Goal: Task Accomplishment & Management: Manage account settings

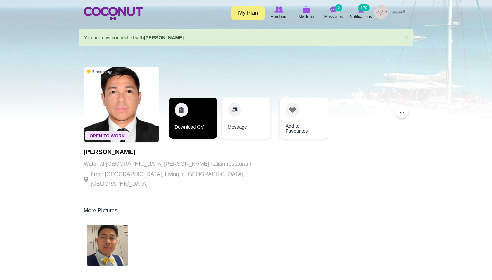
click at [194, 119] on link "Download CV" at bounding box center [193, 118] width 48 height 41
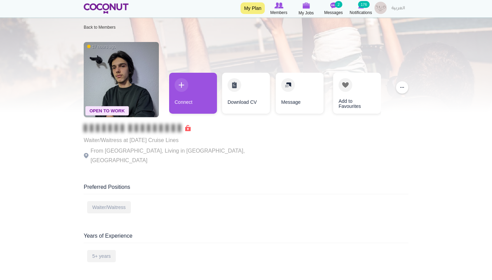
scroll to position [9, 0]
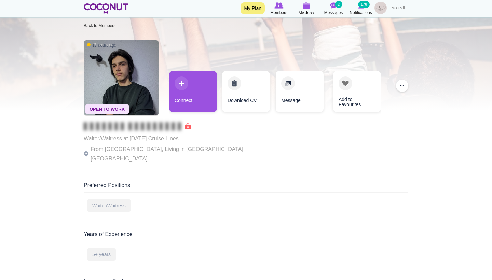
drag, startPoint x: 190, startPoint y: 141, endPoint x: 130, endPoint y: 139, distance: 59.8
click at [130, 139] on p "Waiter/Waitress at Carnival Cruise Lines" at bounding box center [178, 139] width 188 height 10
copy p "Carnival Cruise Lines"
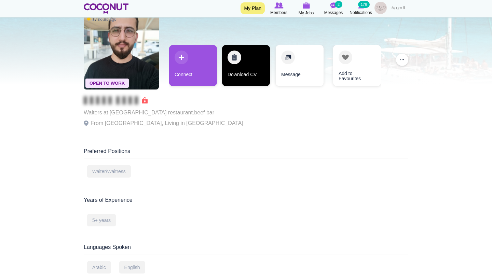
scroll to position [42, 0]
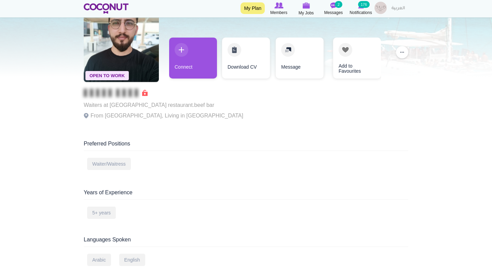
drag, startPoint x: 215, startPoint y: 106, endPoint x: 109, endPoint y: 105, distance: 105.9
click at [110, 105] on div "Open To Work 17 hours ago Waiters at Sayad Bahar seafood restaurant.beef bar Fr…" at bounding box center [246, 64] width 325 height 123
copy p "Sayad Bahar seafood restaurant.beef bar"
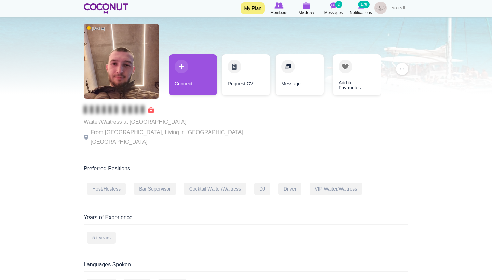
scroll to position [24, 0]
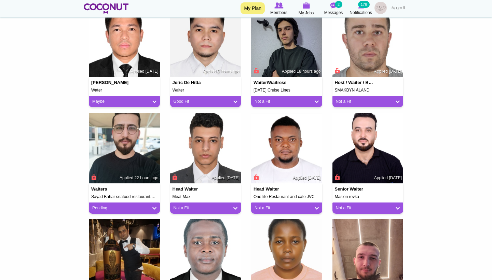
scroll to position [472, 0]
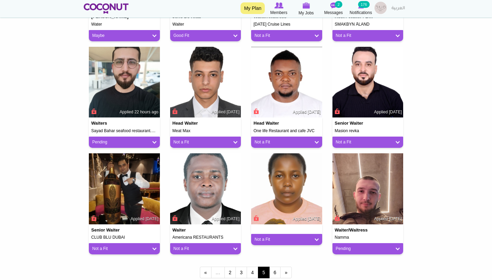
click at [151, 139] on link "Pending" at bounding box center [124, 142] width 64 height 6
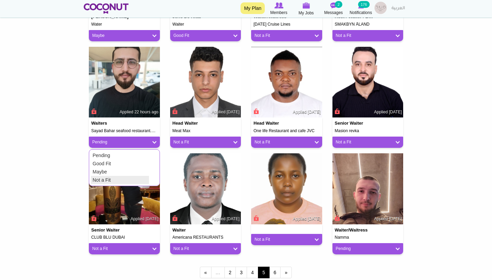
click at [135, 177] on link "Not a Fit" at bounding box center [120, 180] width 58 height 8
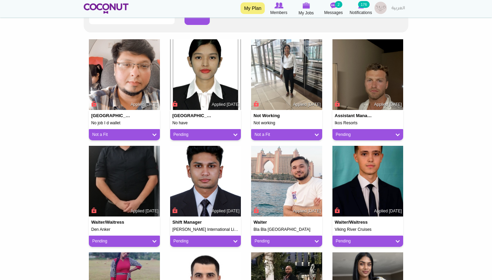
scroll to position [161, 0]
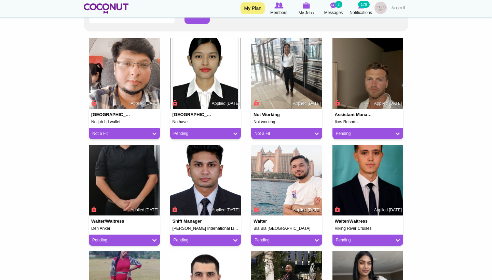
click at [236, 133] on link "Pending" at bounding box center [206, 134] width 64 height 6
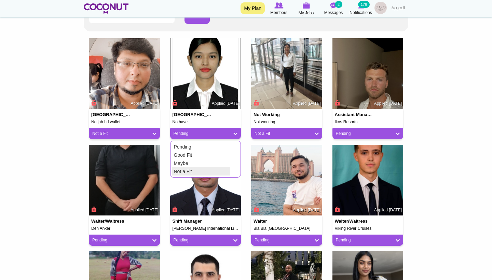
click at [209, 170] on link "Not a Fit" at bounding box center [201, 171] width 58 height 8
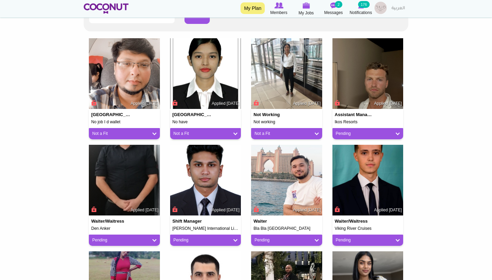
click at [314, 131] on link "Not a Fit" at bounding box center [287, 134] width 64 height 6
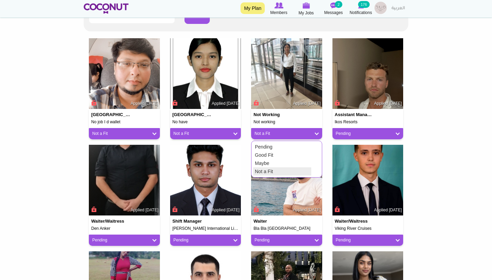
click at [298, 167] on link "Not a Fit" at bounding box center [282, 171] width 58 height 8
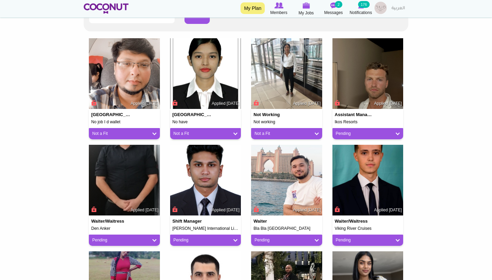
click at [397, 132] on link "Pending" at bounding box center [368, 134] width 64 height 6
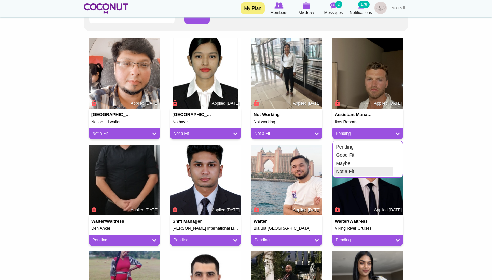
click at [353, 171] on link "Not a Fit" at bounding box center [364, 171] width 58 height 8
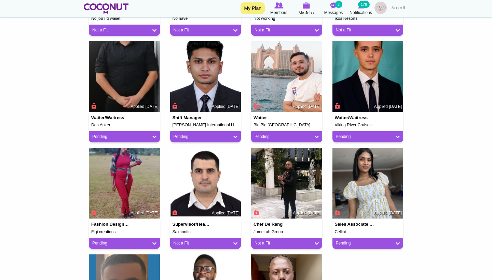
scroll to position [261, 0]
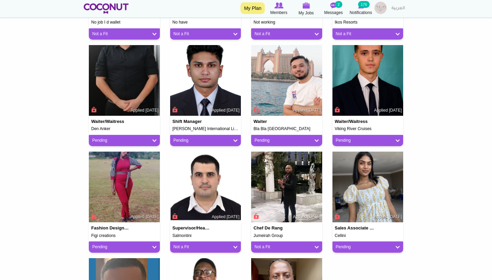
click at [145, 138] on link "Pending" at bounding box center [124, 141] width 64 height 6
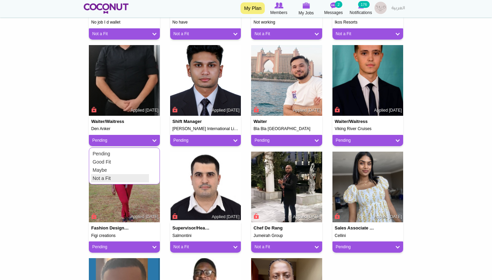
click at [126, 174] on link "Not a Fit" at bounding box center [120, 178] width 58 height 8
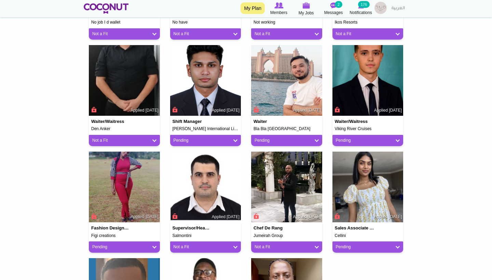
click at [193, 140] on link "Pending" at bounding box center [206, 141] width 64 height 6
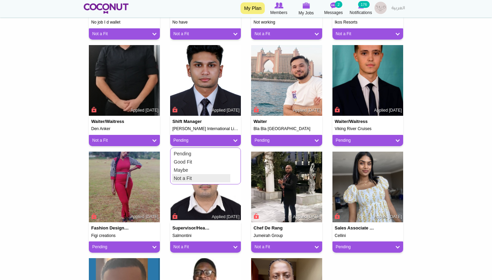
click at [194, 174] on link "Not a Fit" at bounding box center [201, 178] width 58 height 8
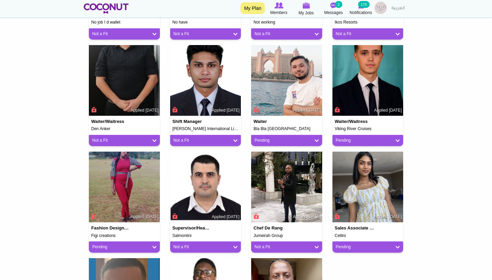
click at [285, 135] on div "Pending" at bounding box center [286, 140] width 71 height 11
click at [264, 90] on img at bounding box center [286, 80] width 71 height 71
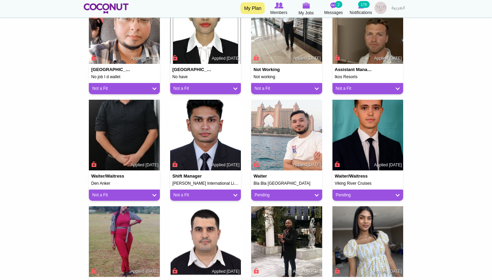
scroll to position [264, 0]
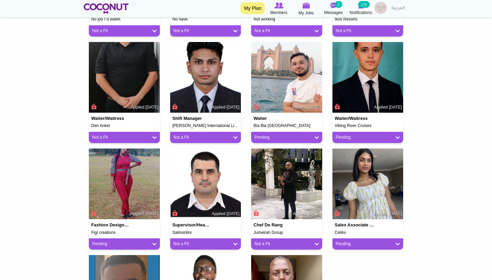
click at [318, 135] on link "Pending" at bounding box center [287, 138] width 64 height 6
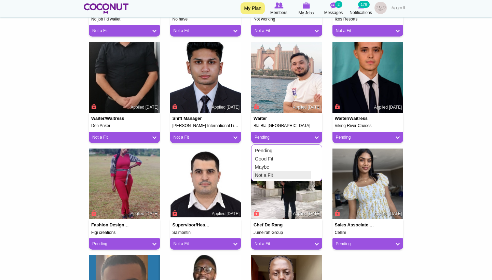
click at [267, 171] on link "Not a Fit" at bounding box center [282, 175] width 58 height 8
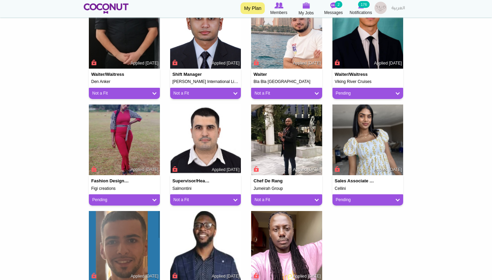
scroll to position [310, 0]
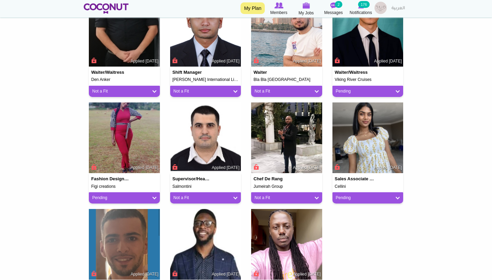
click at [148, 197] on link "Pending" at bounding box center [124, 198] width 64 height 6
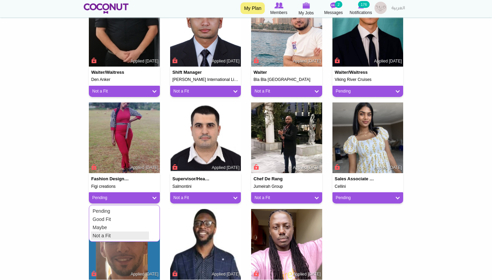
click at [104, 232] on link "Not a Fit" at bounding box center [120, 236] width 58 height 8
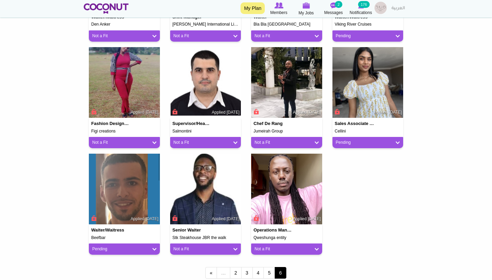
scroll to position [373, 0]
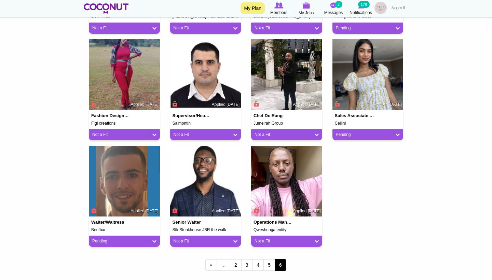
click at [142, 240] on link "Pending" at bounding box center [124, 242] width 64 height 6
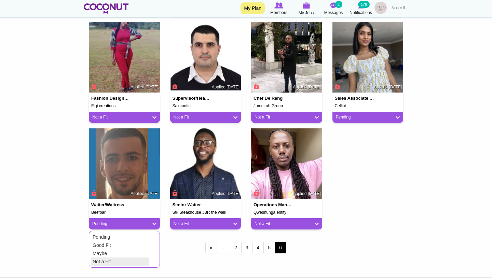
click at [114, 258] on link "Not a Fit" at bounding box center [120, 262] width 58 height 8
click at [209, 221] on link "Not a Fit" at bounding box center [206, 224] width 64 height 6
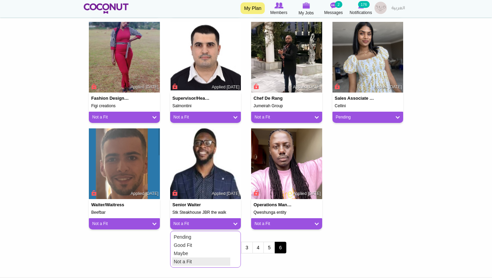
click at [192, 261] on link "Not a Fit" at bounding box center [201, 262] width 58 height 8
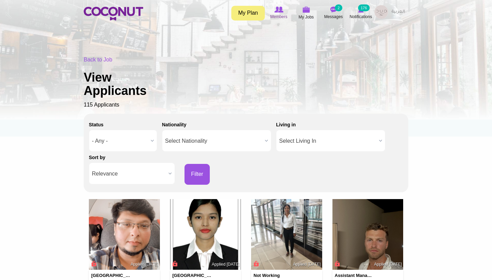
scroll to position [0, 0]
click at [309, 11] on img at bounding box center [306, 9] width 8 height 6
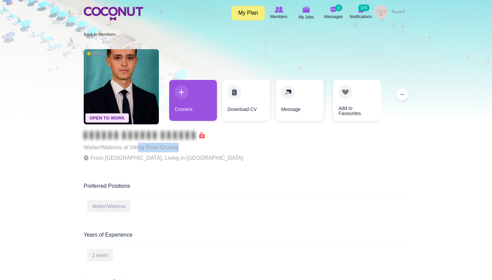
drag, startPoint x: 180, startPoint y: 148, endPoint x: 138, endPoint y: 148, distance: 42.7
click at [138, 148] on p "Waiter/Waitress at Viking River Cruises" at bounding box center [164, 148] width 160 height 10
click at [198, 164] on div "Waiter/Waitress at Viking River Cruises From Romania, Living in Cluj" at bounding box center [164, 148] width 160 height 34
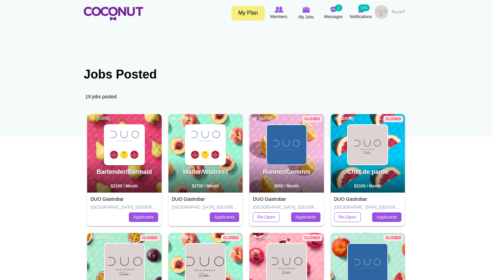
scroll to position [3, 0]
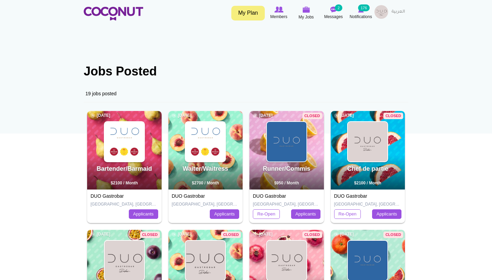
click at [127, 154] on img at bounding box center [125, 142] width 40 height 40
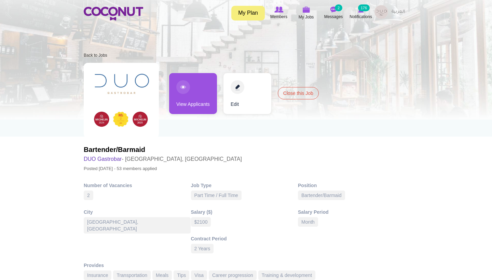
click at [197, 93] on link "View Applicants" at bounding box center [193, 93] width 48 height 41
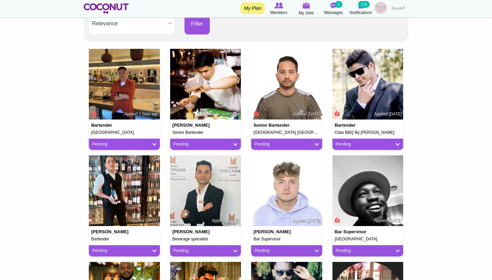
scroll to position [152, 0]
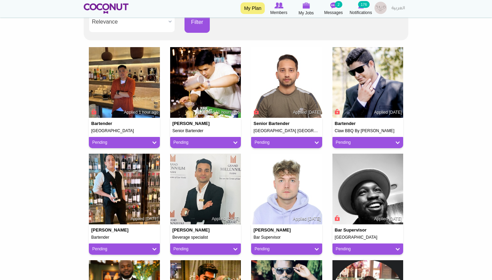
click at [365, 137] on div "Pending" at bounding box center [367, 142] width 71 height 11
click at [364, 141] on link "Pending" at bounding box center [368, 143] width 64 height 6
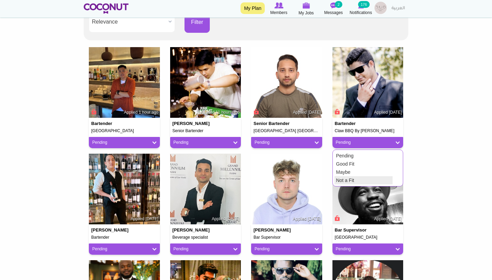
click at [357, 178] on link "Not a Fit" at bounding box center [364, 180] width 58 height 8
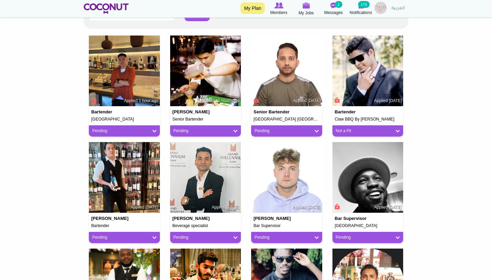
scroll to position [157, 0]
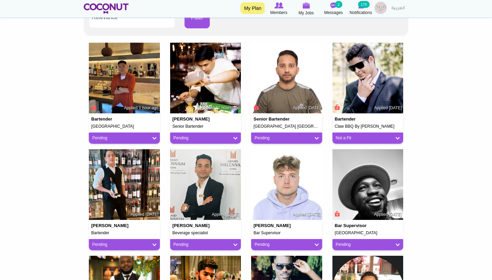
drag, startPoint x: 401, startPoint y: 125, endPoint x: 335, endPoint y: 125, distance: 66.3
click at [335, 125] on div "Bartender Claw BBQ By hilton palm jumeirah Applied 1 day ago" at bounding box center [367, 120] width 71 height 15
copy h5 "Claw BBQ By hilton palm jumeirah"
drag, startPoint x: 111, startPoint y: 125, endPoint x: 84, endPoint y: 125, distance: 27.0
click at [84, 125] on div "Bartender SAN Beach Applied 1 hour ago Pending Pending Good Fit Maybe Not a Fit" at bounding box center [124, 96] width 81 height 107
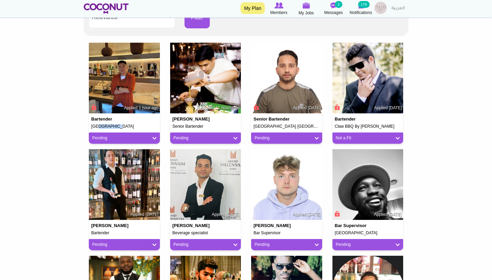
copy h5 "SAN Beach"
drag, startPoint x: 208, startPoint y: 118, endPoint x: 172, endPoint y: 118, distance: 35.5
click at [172, 118] on div "Francis de Asis Senior Bartender Applied 11 hours ago" at bounding box center [205, 120] width 71 height 15
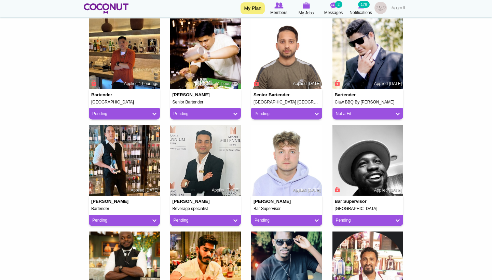
scroll to position [137, 0]
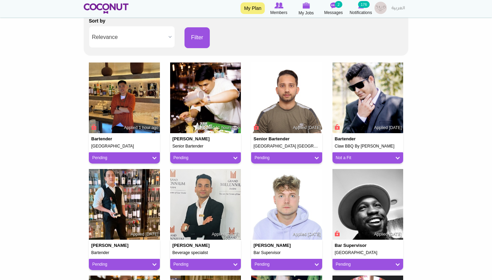
click at [143, 158] on link "Pending" at bounding box center [124, 158] width 64 height 6
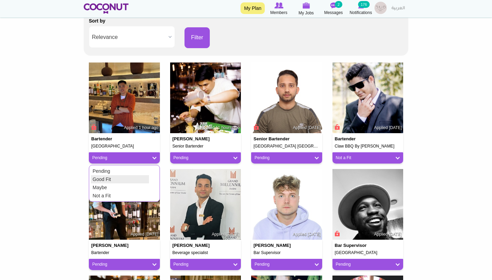
click at [119, 178] on link "Good Fit" at bounding box center [120, 179] width 58 height 8
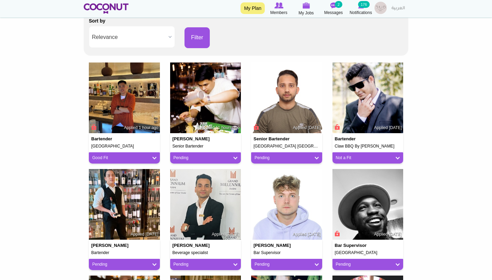
click at [218, 155] on link "Pending" at bounding box center [206, 158] width 64 height 6
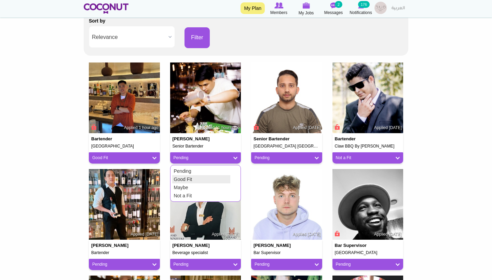
click at [189, 176] on link "Good Fit" at bounding box center [201, 179] width 58 height 8
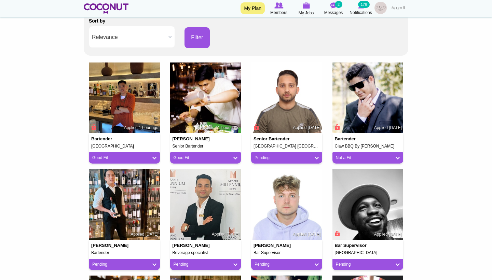
scroll to position [155, 0]
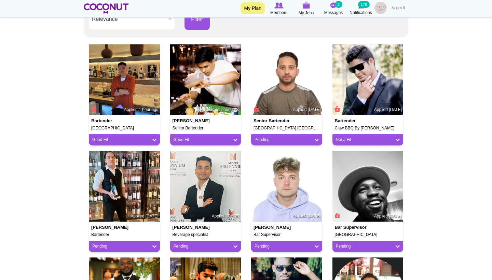
click at [272, 141] on link "Pending" at bounding box center [287, 140] width 64 height 6
click at [368, 139] on link "Not a Fit" at bounding box center [368, 140] width 64 height 6
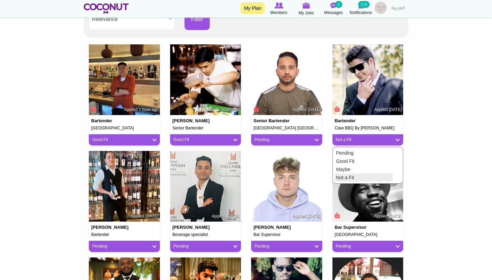
click at [361, 175] on link "Not a Fit" at bounding box center [364, 178] width 58 height 8
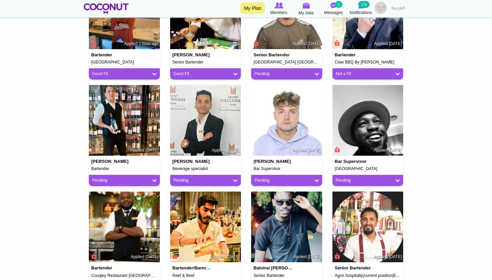
scroll to position [222, 0]
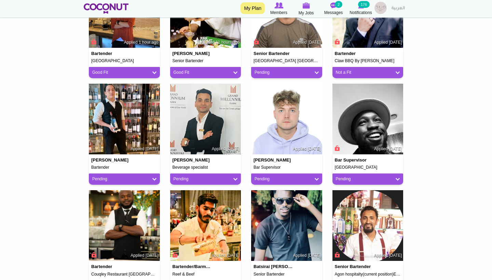
click at [208, 174] on div "Pending" at bounding box center [205, 179] width 71 height 11
click at [189, 178] on link "Pending" at bounding box center [206, 179] width 64 height 6
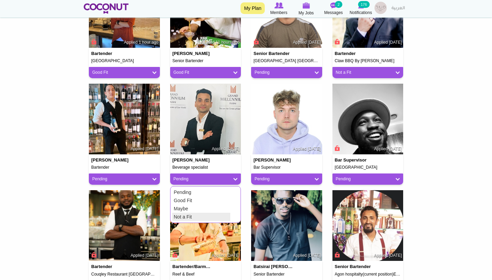
click at [194, 217] on link "Not a Fit" at bounding box center [201, 217] width 58 height 8
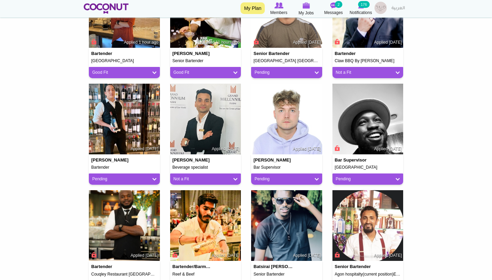
click at [152, 181] on div "Pending" at bounding box center [124, 179] width 71 height 11
click at [150, 179] on link "Pending" at bounding box center [124, 179] width 64 height 6
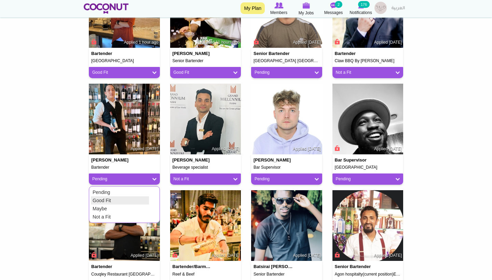
click at [114, 198] on link "Good Fit" at bounding box center [120, 200] width 58 height 8
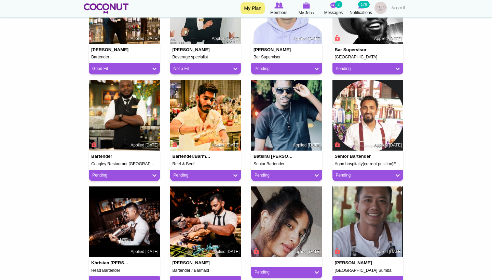
scroll to position [337, 0]
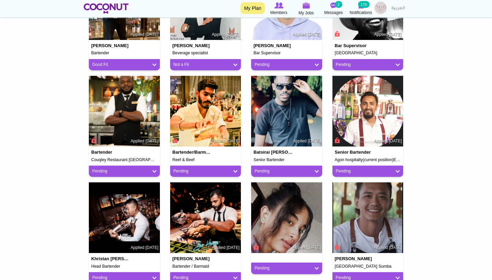
click at [342, 173] on div "Pending" at bounding box center [367, 171] width 71 height 11
click at [346, 172] on link "Pending" at bounding box center [368, 171] width 64 height 6
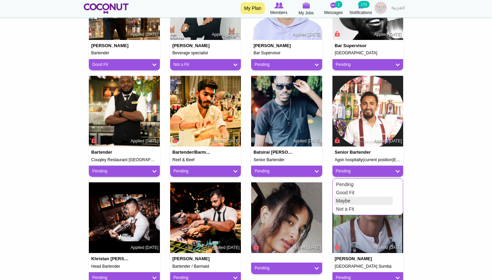
click at [349, 200] on link "Maybe" at bounding box center [364, 201] width 58 height 8
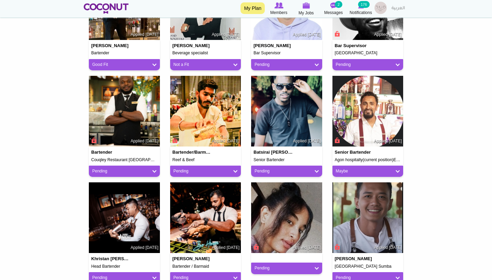
click at [280, 168] on link "Pending" at bounding box center [287, 171] width 64 height 6
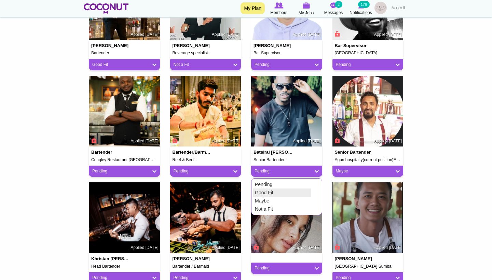
click at [272, 191] on link "Good Fit" at bounding box center [282, 193] width 58 height 8
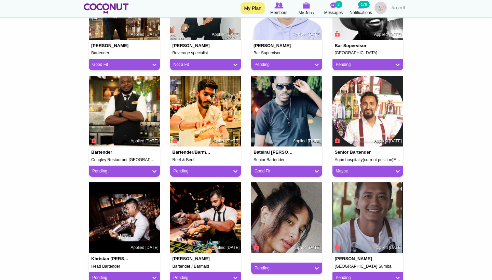
click at [211, 168] on link "Pending" at bounding box center [206, 171] width 64 height 6
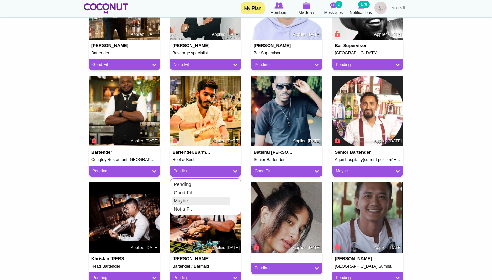
click at [198, 197] on link "Maybe" at bounding box center [201, 201] width 58 height 8
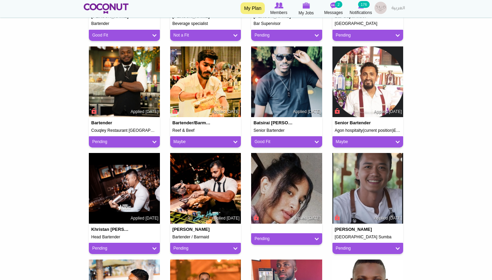
scroll to position [367, 0]
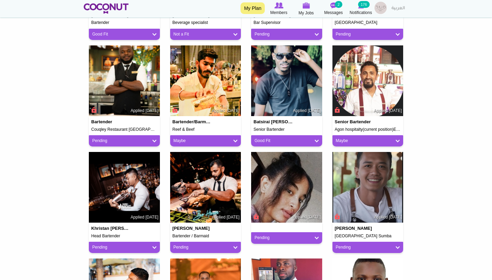
click at [151, 138] on link "Pending" at bounding box center [124, 141] width 64 height 6
click at [125, 141] on link "Pending" at bounding box center [124, 141] width 64 height 6
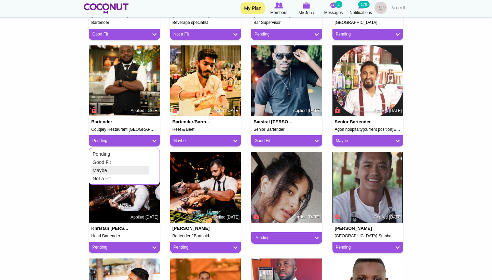
click at [112, 166] on link "Maybe" at bounding box center [120, 170] width 58 height 8
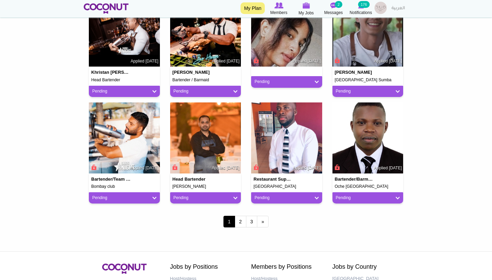
scroll to position [530, 0]
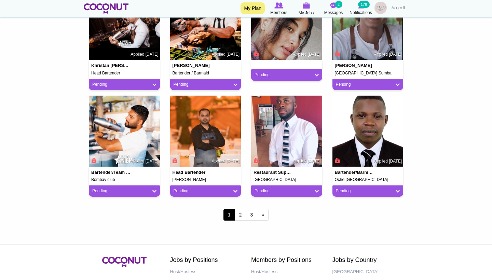
click at [207, 188] on link "Pending" at bounding box center [206, 191] width 64 height 6
click at [203, 228] on link "Not a Fit" at bounding box center [201, 229] width 58 height 8
click at [265, 192] on div "Pending" at bounding box center [286, 191] width 71 height 11
click at [262, 190] on link "Pending" at bounding box center [287, 191] width 64 height 6
click at [264, 229] on link "Not a Fit" at bounding box center [282, 229] width 58 height 8
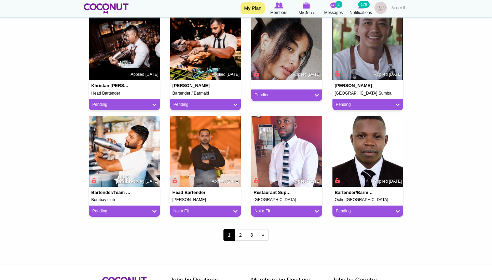
scroll to position [507, 0]
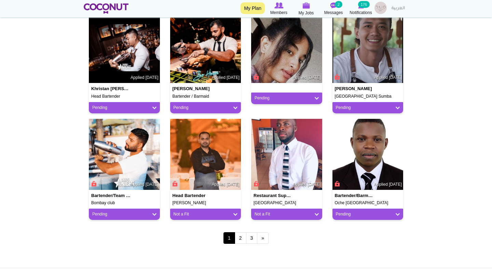
click at [349, 102] on div "Pending" at bounding box center [367, 107] width 71 height 11
click at [348, 105] on link "Pending" at bounding box center [368, 108] width 64 height 6
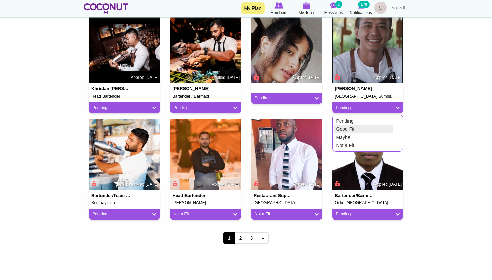
click at [346, 128] on link "Good Fit" at bounding box center [364, 129] width 58 height 8
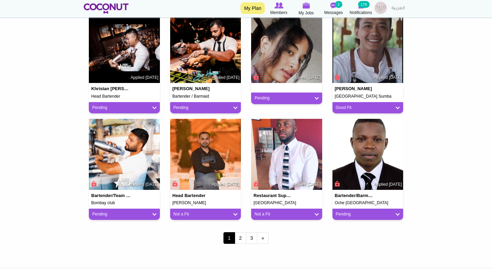
click at [287, 95] on link "Pending" at bounding box center [287, 98] width 64 height 6
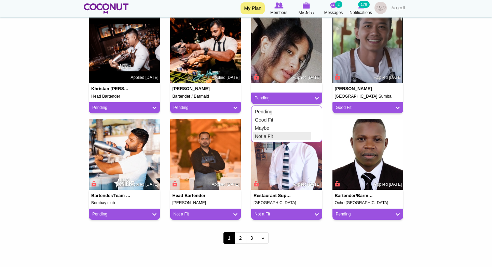
click at [264, 135] on link "Not a Fit" at bounding box center [282, 136] width 58 height 8
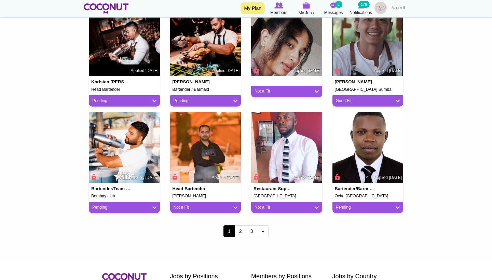
scroll to position [514, 0]
click at [183, 102] on div "Pending" at bounding box center [205, 100] width 71 height 11
click at [181, 100] on link "Pending" at bounding box center [206, 101] width 64 height 6
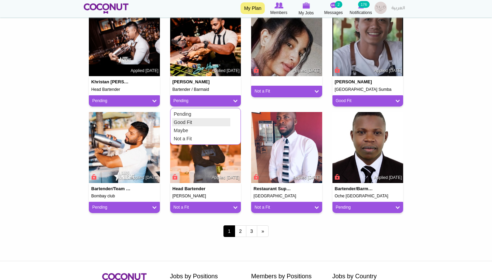
click at [186, 119] on link "Good Fit" at bounding box center [201, 122] width 58 height 8
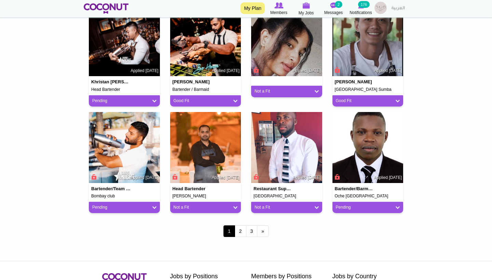
click at [154, 102] on div "Pending" at bounding box center [124, 100] width 71 height 11
click at [153, 100] on link "Pending" at bounding box center [124, 101] width 64 height 6
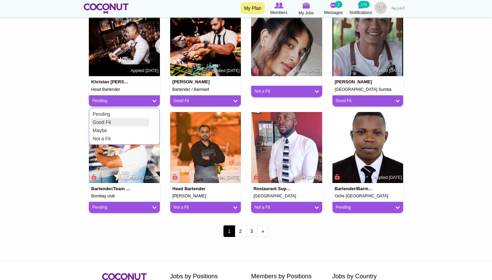
click at [124, 121] on link "Good Fit" at bounding box center [120, 122] width 58 height 8
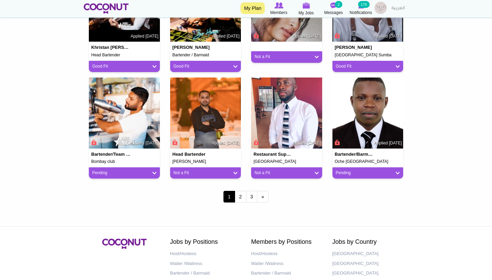
scroll to position [553, 0]
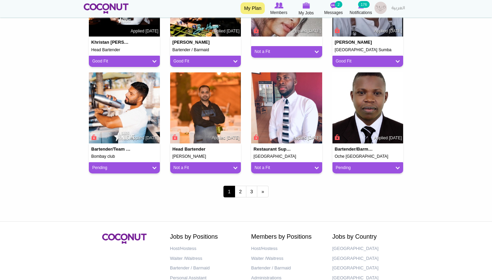
click at [280, 166] on link "Not a Fit" at bounding box center [287, 168] width 64 height 6
click at [161, 191] on div "1 2 3 next › last »" at bounding box center [246, 192] width 325 height 27
click at [355, 168] on link "Pending" at bounding box center [368, 168] width 64 height 6
click at [348, 193] on link "Maybe" at bounding box center [364, 197] width 58 height 8
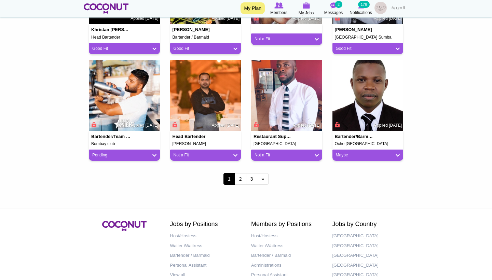
scroll to position [579, 0]
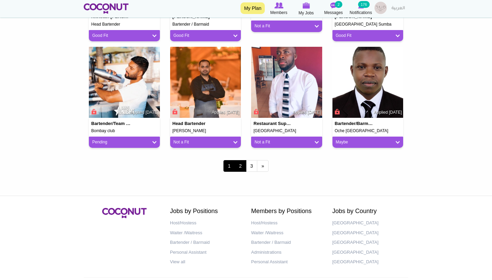
click at [241, 161] on link "2" at bounding box center [241, 166] width 12 height 12
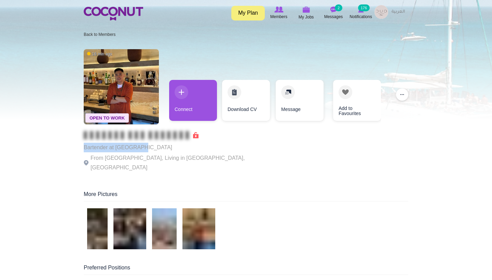
drag, startPoint x: 153, startPoint y: 147, endPoint x: 84, endPoint y: 146, distance: 69.0
click at [84, 147] on p "Bartender at [GEOGRAPHIC_DATA]" at bounding box center [178, 148] width 188 height 10
copy p "Bartender at [GEOGRAPHIC_DATA]"
click at [159, 104] on div "Open To Work 16 min ago Bartender at SAN Beach From Philippines, Living in Duba…" at bounding box center [178, 111] width 188 height 131
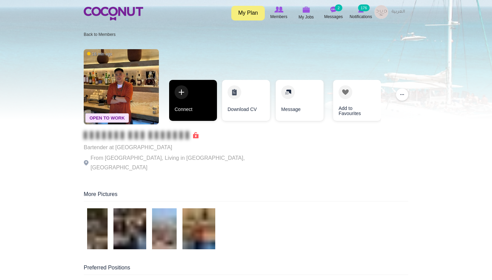
click at [193, 104] on link "Connect" at bounding box center [193, 100] width 48 height 41
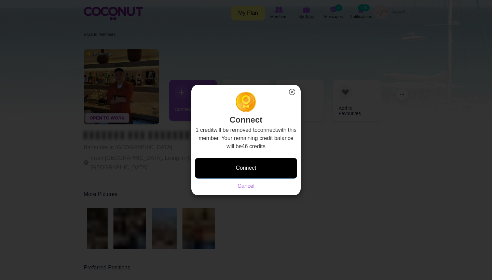
click at [247, 172] on button "Connect" at bounding box center [246, 168] width 103 height 21
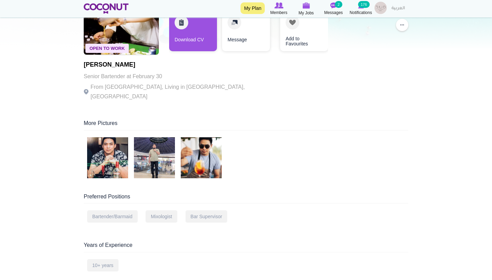
scroll to position [63, 0]
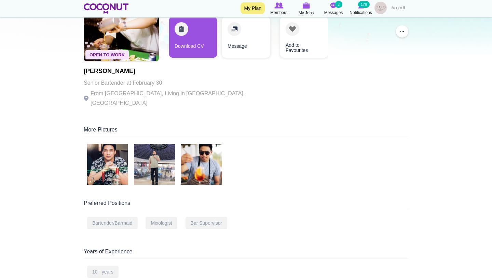
click at [123, 169] on img at bounding box center [107, 164] width 41 height 41
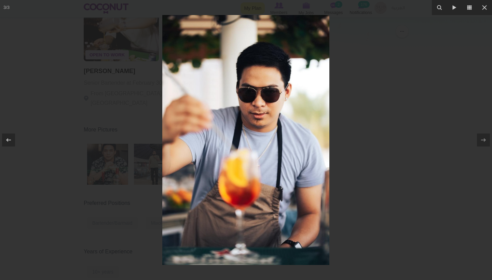
click at [295, 172] on img at bounding box center [245, 140] width 167 height 250
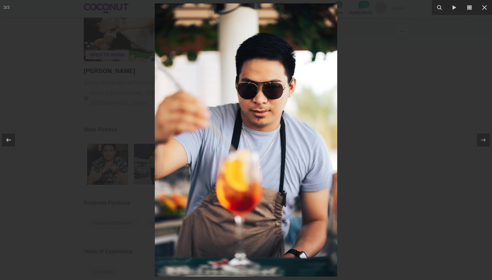
click at [355, 166] on div at bounding box center [246, 140] width 492 height 280
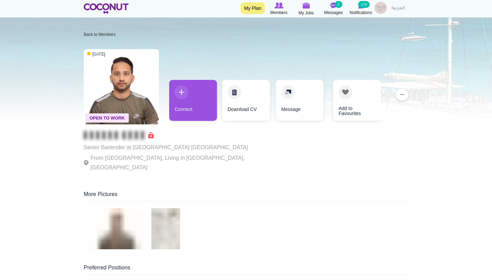
scroll to position [13, 0]
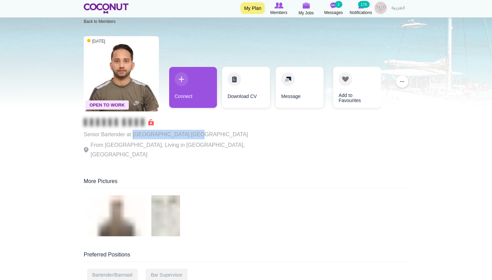
drag, startPoint x: 197, startPoint y: 135, endPoint x: 133, endPoint y: 136, distance: 63.9
click at [133, 136] on p "Senior Bartender at Playa beach club Dubai" at bounding box center [178, 135] width 188 height 10
copy p "Playa beach club Dubai"
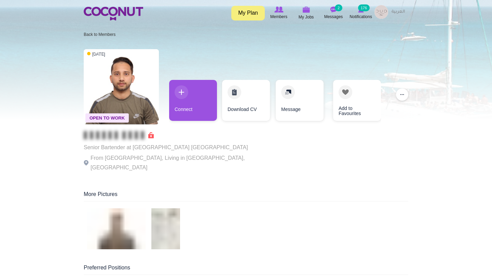
scroll to position [0, 0]
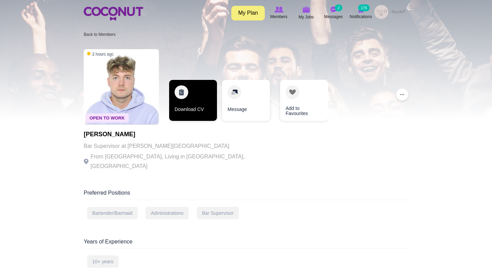
click at [197, 107] on link "Download CV" at bounding box center [193, 100] width 48 height 41
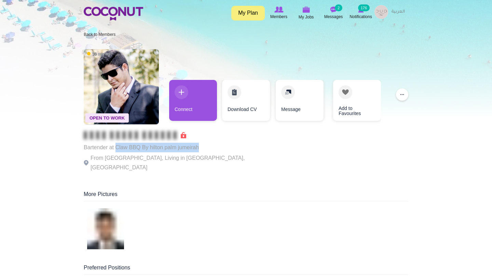
drag, startPoint x: 208, startPoint y: 147, endPoint x: 117, endPoint y: 147, distance: 91.2
click at [117, 147] on p "Bartender at Claw BBQ By hilton palm jumeirah" at bounding box center [178, 148] width 188 height 10
copy p "Claw BBQ By hilton palm jumeirah"
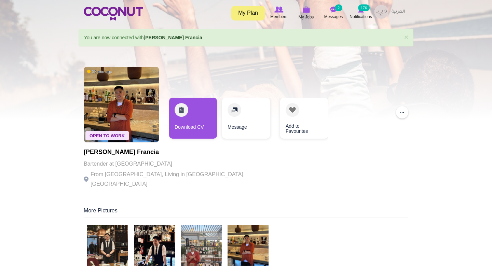
click at [119, 243] on img at bounding box center [107, 245] width 41 height 41
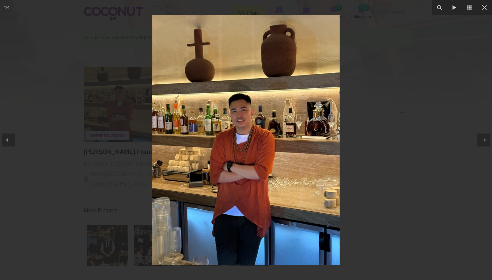
click at [378, 225] on div at bounding box center [246, 140] width 492 height 280
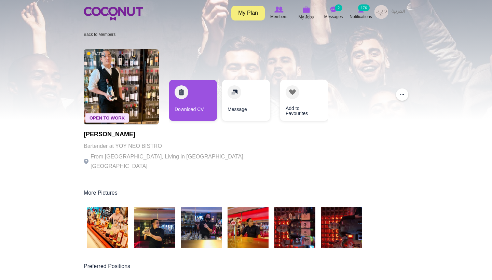
click at [152, 212] on img at bounding box center [154, 227] width 41 height 41
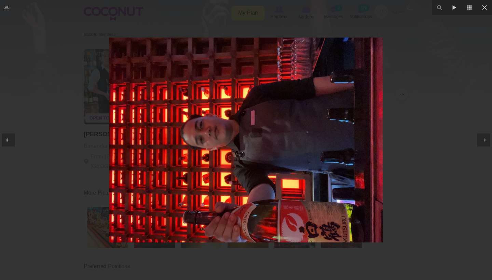
click at [152, 212] on img at bounding box center [245, 140] width 273 height 205
click at [250, 124] on img at bounding box center [245, 140] width 273 height 205
click at [420, 131] on div at bounding box center [246, 140] width 492 height 280
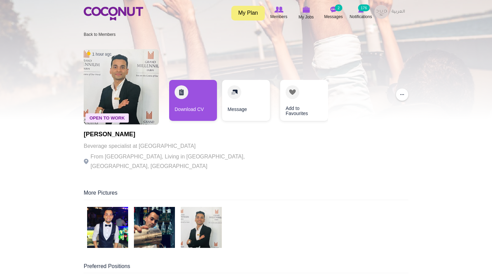
click at [102, 233] on img at bounding box center [107, 227] width 41 height 41
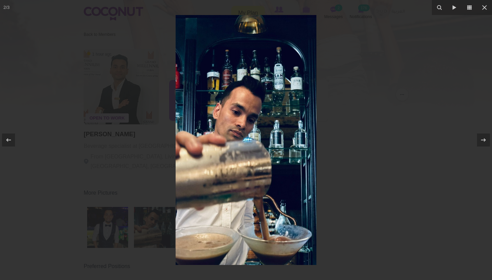
click at [359, 214] on div at bounding box center [246, 140] width 492 height 280
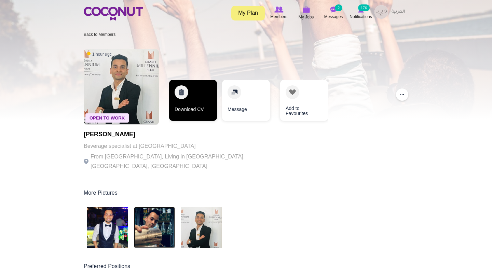
click at [181, 103] on link "Download CV" at bounding box center [193, 100] width 48 height 41
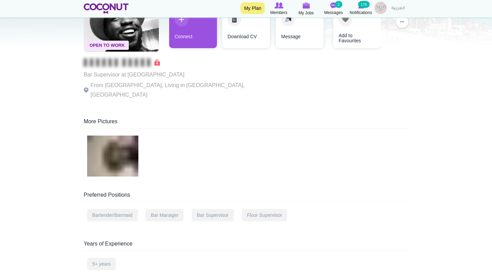
scroll to position [57, 0]
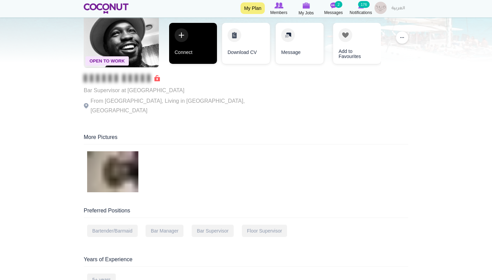
click at [206, 55] on link "Connect" at bounding box center [193, 43] width 48 height 41
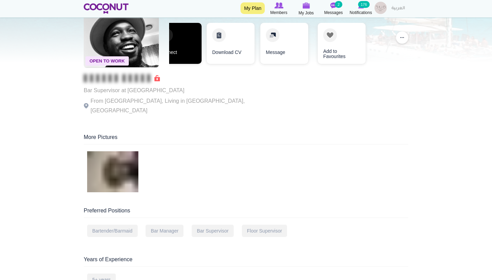
click at [198, 46] on link "Connect" at bounding box center [178, 43] width 48 height 41
click at [191, 44] on link "Connect" at bounding box center [178, 43] width 48 height 41
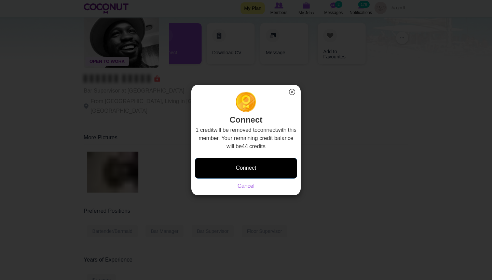
click at [267, 170] on button "Connect" at bounding box center [246, 168] width 103 height 21
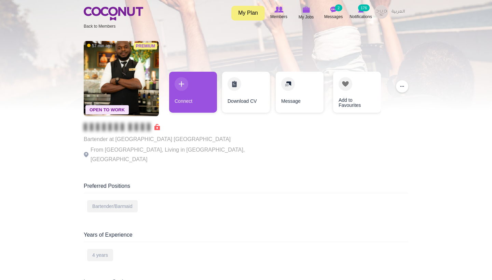
scroll to position [10, 0]
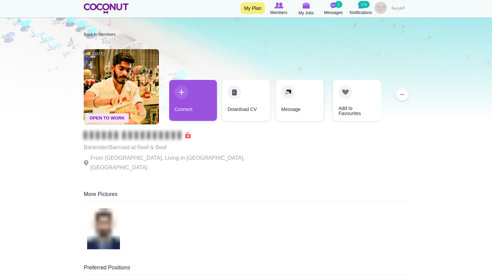
scroll to position [5, 0]
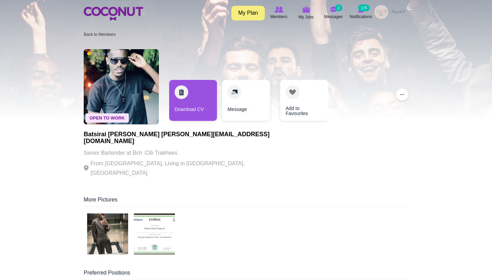
click at [114, 219] on img at bounding box center [107, 234] width 41 height 41
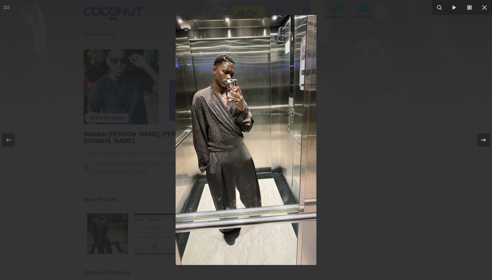
click at [386, 195] on div at bounding box center [246, 140] width 492 height 280
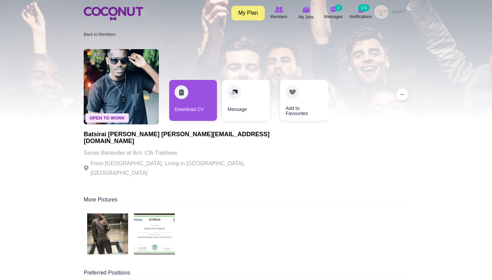
click at [115, 221] on img at bounding box center [107, 234] width 41 height 41
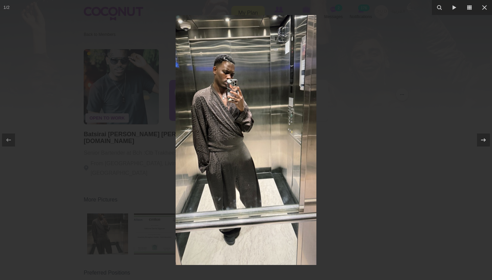
click at [388, 192] on div at bounding box center [246, 140] width 492 height 280
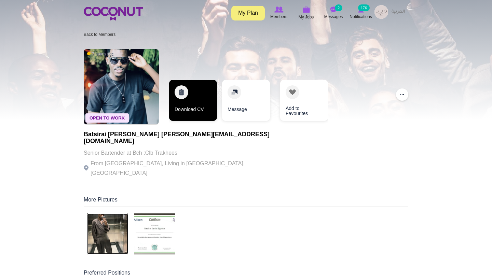
click at [187, 108] on link "Download CV" at bounding box center [193, 100] width 48 height 41
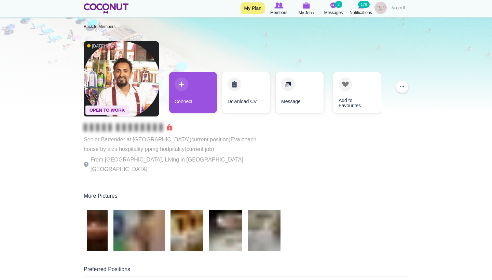
scroll to position [10, 0]
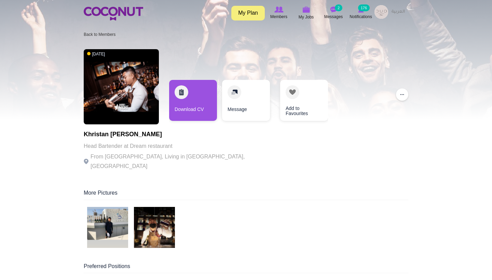
click at [105, 220] on img at bounding box center [107, 227] width 41 height 41
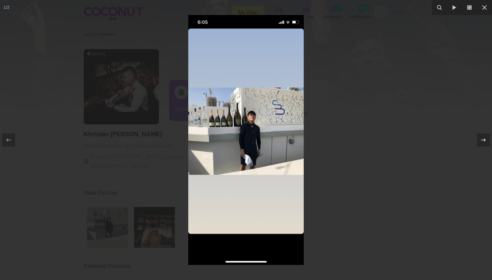
click at [234, 113] on img at bounding box center [245, 140] width 115 height 250
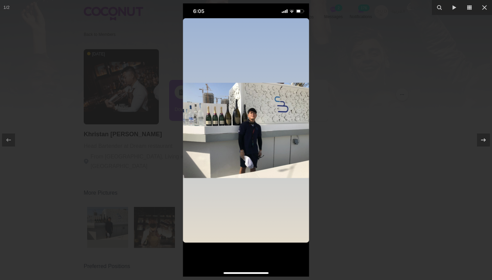
click at [245, 116] on img at bounding box center [246, 139] width 126 height 273
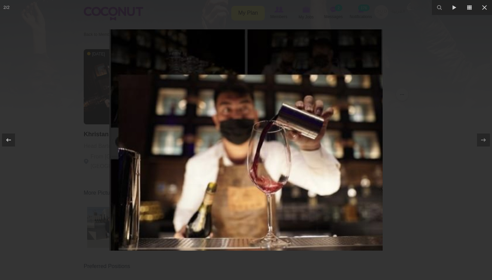
click at [362, 77] on img at bounding box center [245, 139] width 273 height 221
click at [413, 87] on div at bounding box center [246, 140] width 492 height 280
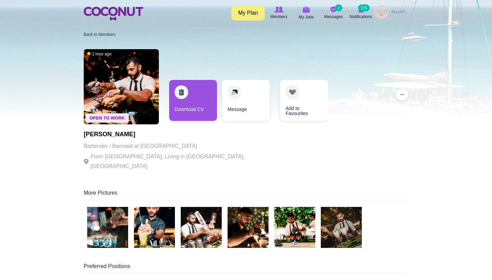
click at [106, 224] on img at bounding box center [107, 227] width 41 height 41
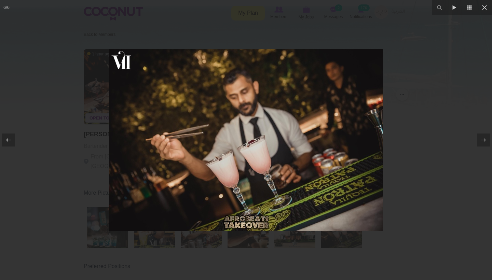
click at [423, 134] on div at bounding box center [246, 140] width 492 height 280
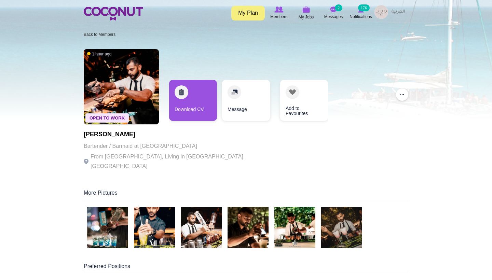
click at [299, 219] on img at bounding box center [294, 227] width 41 height 41
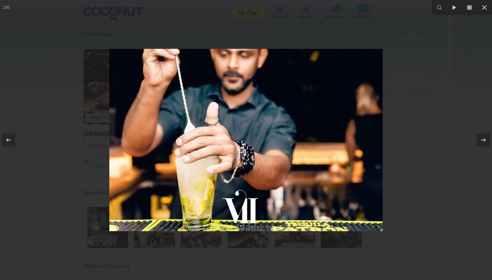
click at [422, 170] on div at bounding box center [246, 140] width 492 height 280
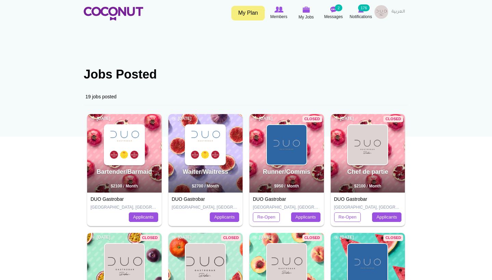
click at [211, 148] on img at bounding box center [206, 145] width 40 height 40
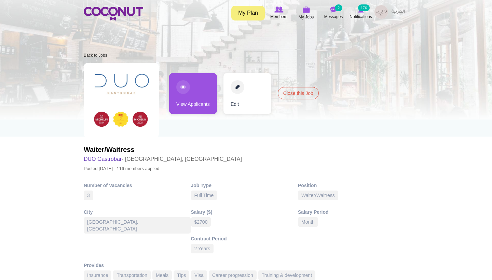
click at [191, 88] on link "View Applicants" at bounding box center [193, 93] width 48 height 41
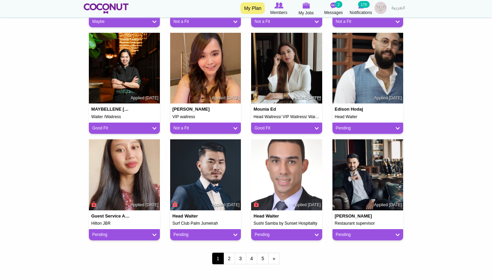
scroll to position [489, 0]
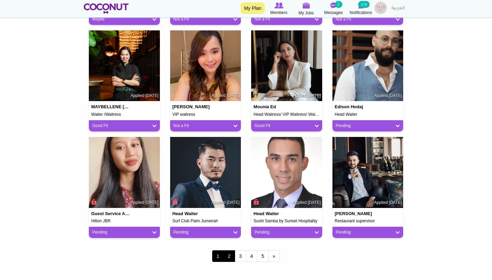
click at [230, 255] on link "2" at bounding box center [229, 256] width 12 height 12
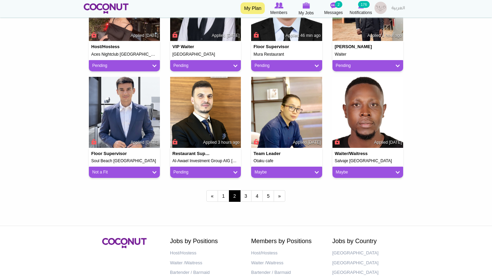
scroll to position [591, 0]
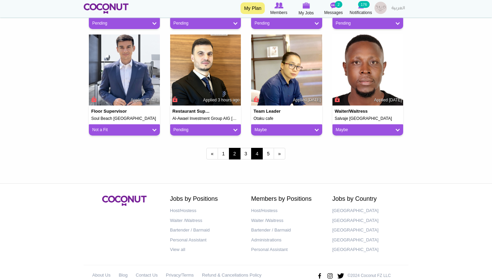
click at [256, 153] on link "4" at bounding box center [257, 154] width 12 height 12
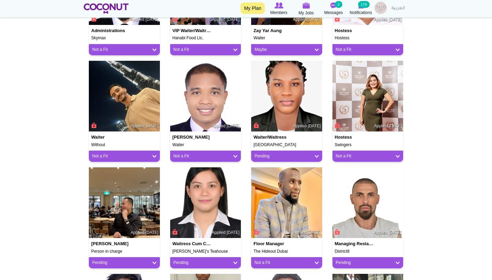
scroll to position [355, 0]
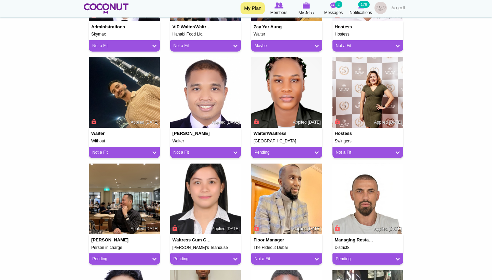
click at [376, 100] on img at bounding box center [367, 92] width 71 height 71
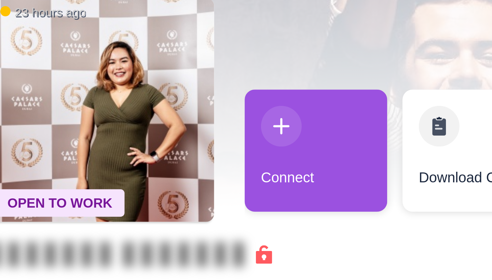
click at [84, 49] on img at bounding box center [121, 86] width 75 height 75
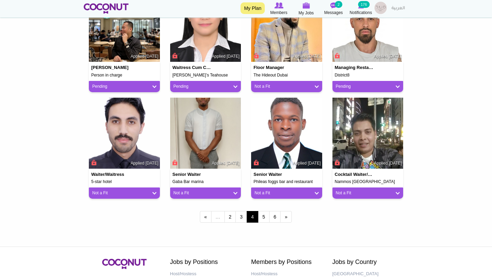
scroll to position [552, 0]
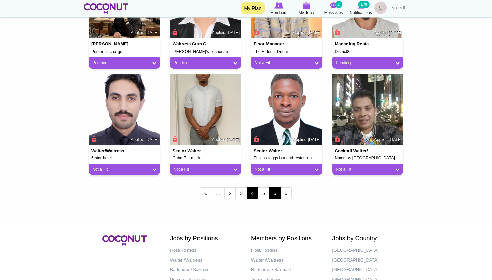
click at [271, 190] on link "6" at bounding box center [275, 194] width 12 height 12
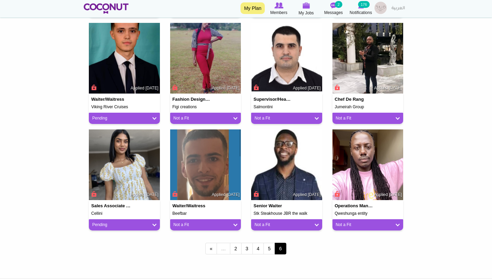
scroll to position [390, 0]
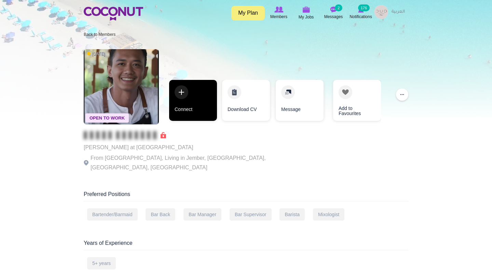
click at [189, 90] on link "Connect" at bounding box center [193, 100] width 48 height 41
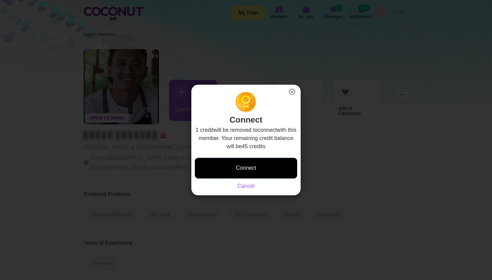
click at [229, 166] on button "Connect" at bounding box center [246, 168] width 103 height 21
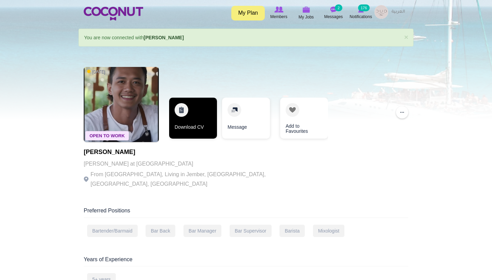
click at [192, 107] on link "Download CV" at bounding box center [193, 118] width 48 height 41
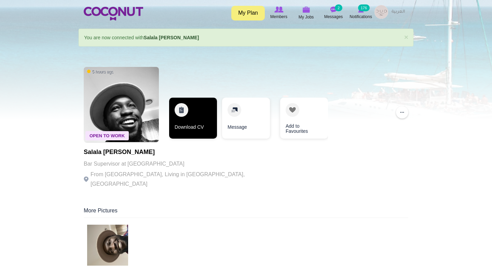
click at [203, 126] on link "Download CV" at bounding box center [193, 118] width 48 height 41
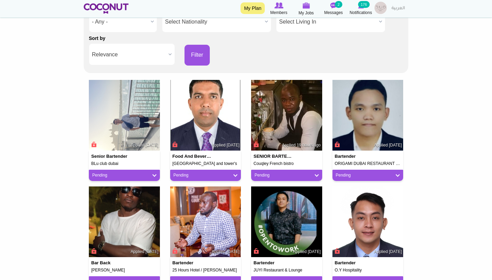
scroll to position [138, 0]
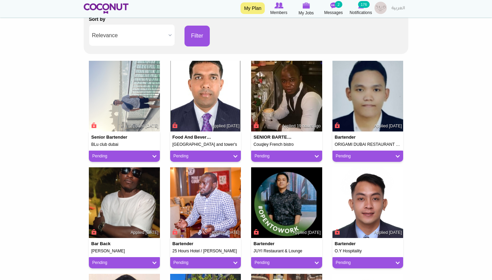
click at [208, 155] on link "Pending" at bounding box center [206, 156] width 64 height 6
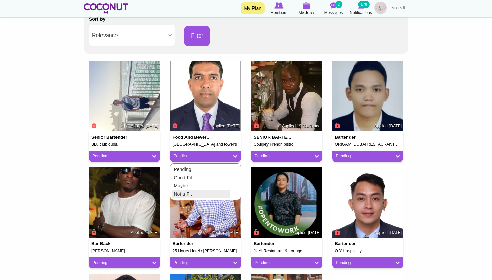
click at [204, 192] on link "Not a Fit" at bounding box center [201, 194] width 58 height 8
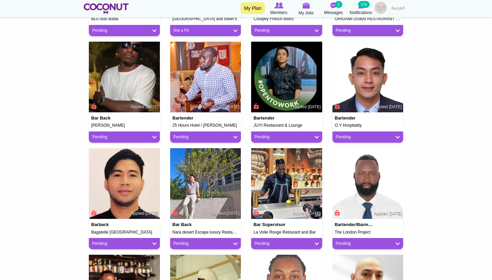
scroll to position [273, 0]
